Goal: Task Accomplishment & Management: Complete application form

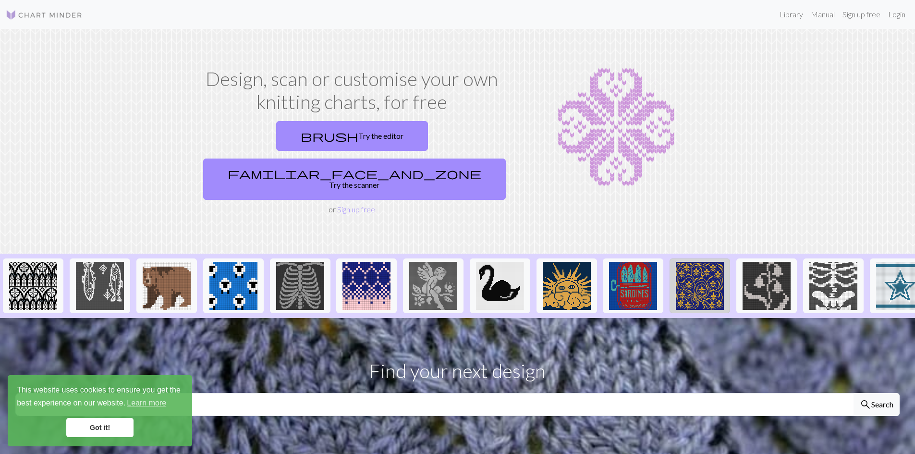
click at [702, 262] on img at bounding box center [700, 286] width 48 height 48
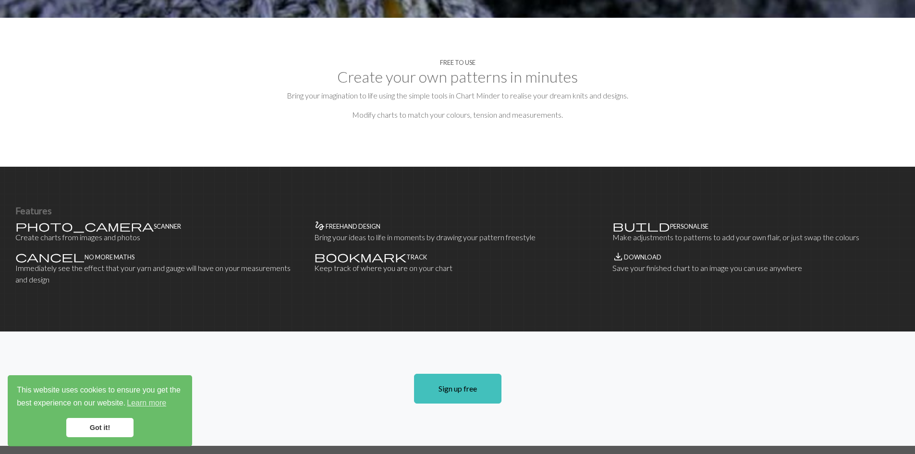
scroll to position [480, 0]
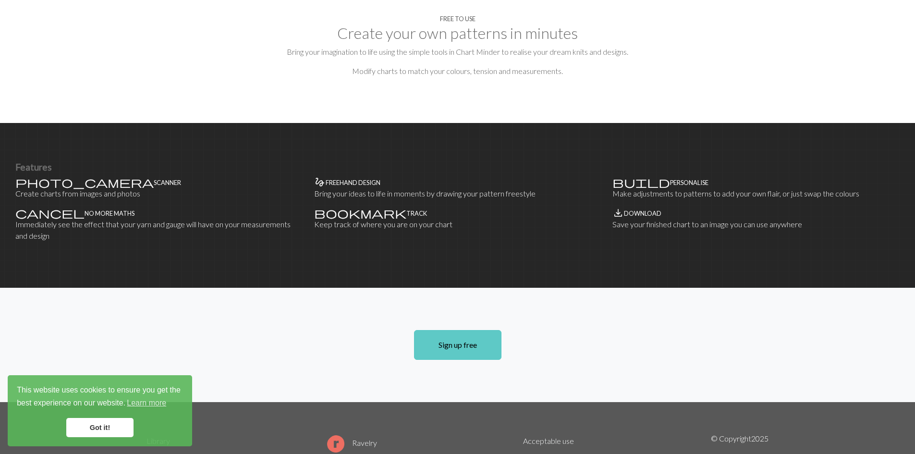
click at [472, 330] on link "Sign up free" at bounding box center [457, 345] width 87 height 30
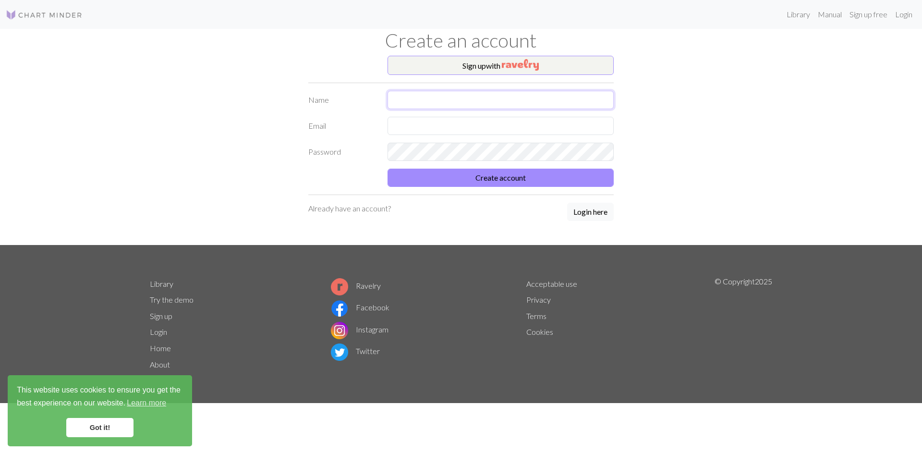
click at [458, 92] on input "text" at bounding box center [500, 100] width 226 height 18
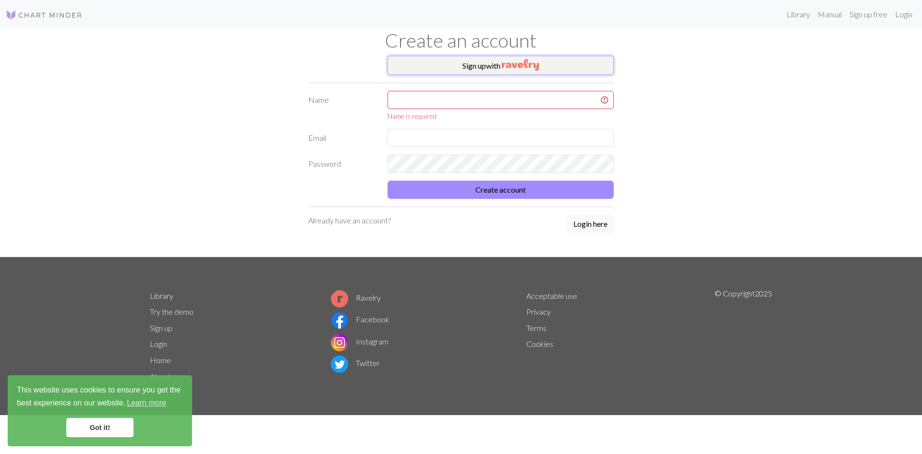
click at [466, 65] on button "Sign up with" at bounding box center [500, 65] width 226 height 19
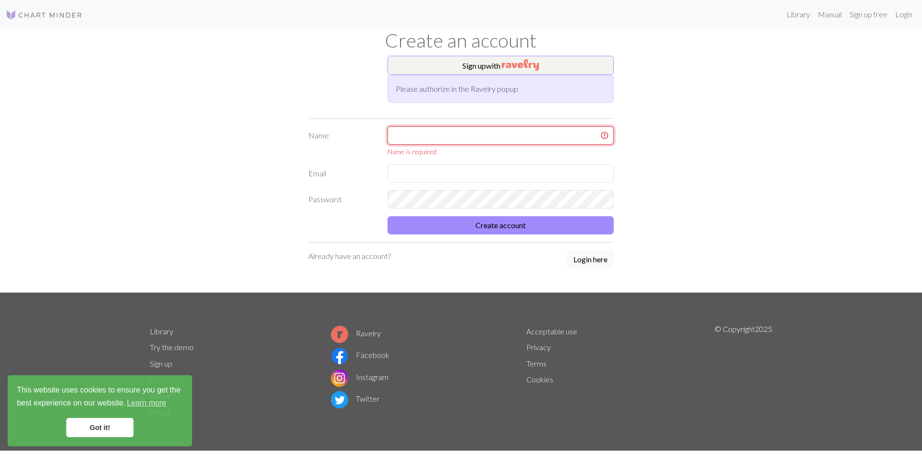
click at [457, 143] on input "text" at bounding box center [500, 135] width 226 height 18
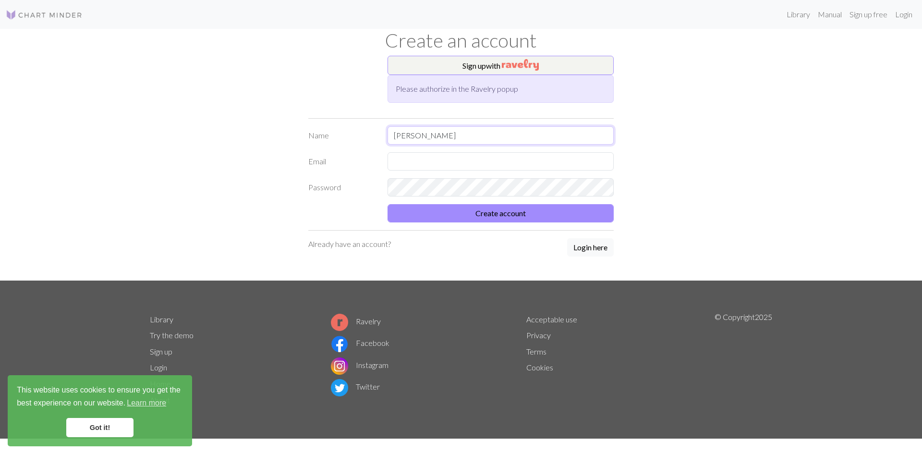
drag, startPoint x: 447, startPoint y: 134, endPoint x: 417, endPoint y: 136, distance: 29.9
click at [417, 136] on input "[PERSON_NAME]" at bounding box center [500, 135] width 226 height 18
type input "[PERSON_NAME]"
type input "[EMAIL_ADDRESS][PERSON_NAME][DOMAIN_NAME]"
click at [176, 209] on div "Sign up with Please authorize in the Ravelry popup Name [PERSON_NAME] [EMAIL_AD…" at bounding box center [461, 168] width 634 height 225
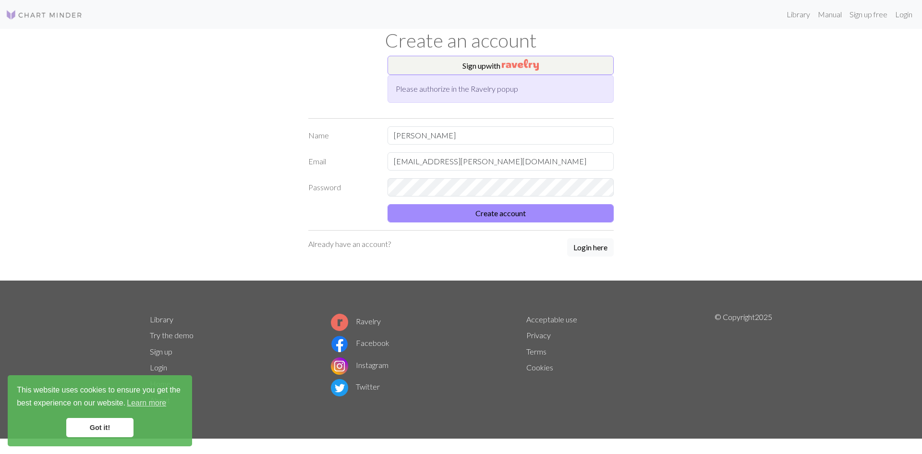
drag, startPoint x: 615, startPoint y: 292, endPoint x: 611, endPoint y: 284, distance: 8.8
click at [611, 284] on div "Library Manual Sign up free Login Create an account Sign up with Please authori…" at bounding box center [461, 227] width 922 height 454
click at [526, 218] on button "Create account" at bounding box center [500, 213] width 226 height 18
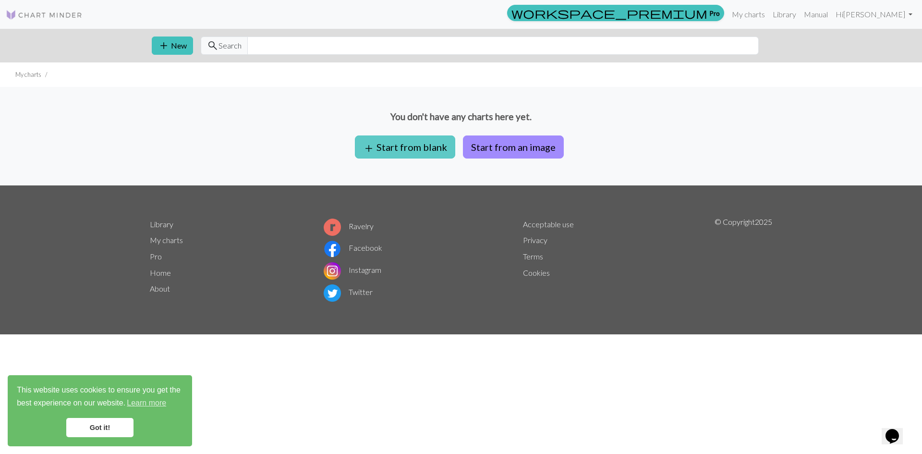
click at [394, 150] on button "add Start from blank" at bounding box center [405, 146] width 100 height 23
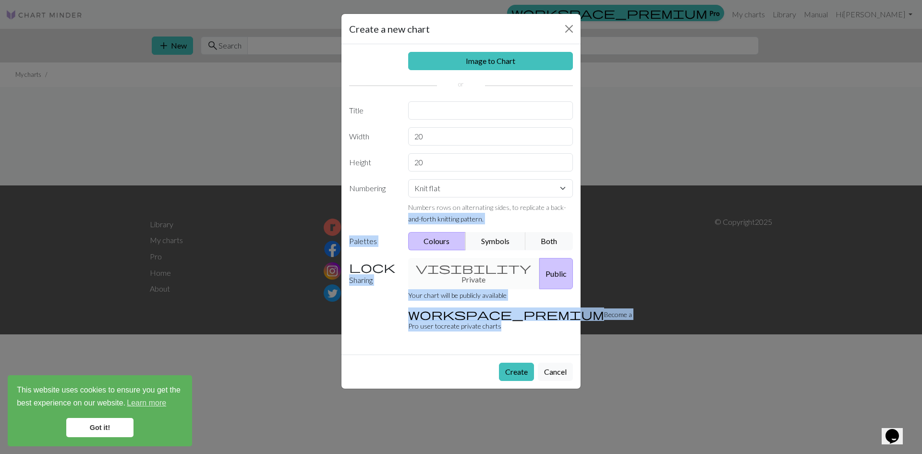
drag, startPoint x: 471, startPoint y: 213, endPoint x: 573, endPoint y: 270, distance: 117.6
click at [591, 206] on div "Create a new chart Image to Chart Title Width 20 Height 20 Numbering Knit flat …" at bounding box center [461, 227] width 922 height 454
drag, startPoint x: 553, startPoint y: 350, endPoint x: 564, endPoint y: 339, distance: 15.3
click at [553, 363] on button "Cancel" at bounding box center [555, 372] width 35 height 18
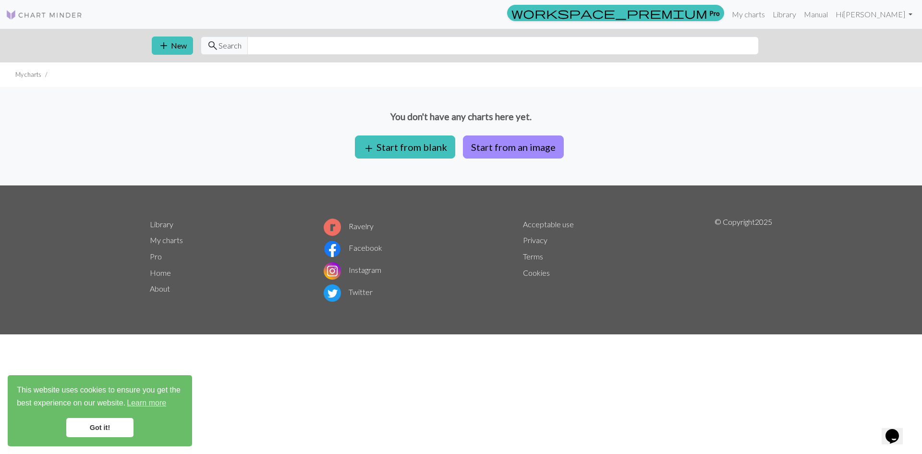
click at [669, 172] on div "You don't have any charts here yet. add Start from blank Start from an image" at bounding box center [461, 136] width 922 height 98
